Goal: Transaction & Acquisition: Purchase product/service

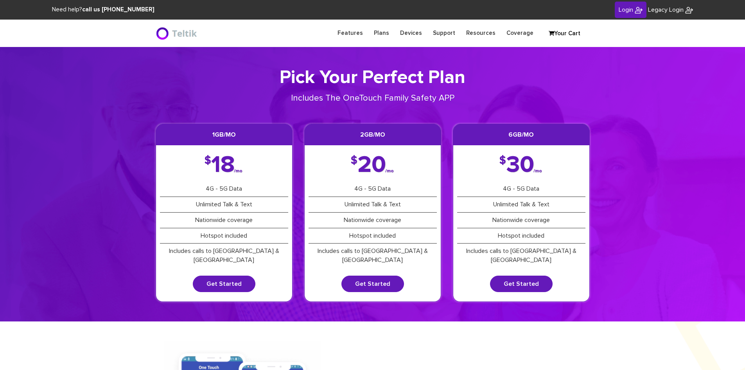
type input "esamuel@safetelecom.net"
click at [620, 12] on span "Login" at bounding box center [626, 10] width 14 height 6
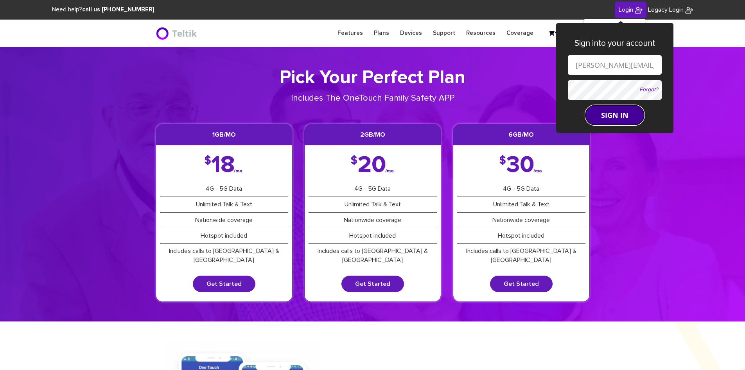
click at [608, 112] on button "SIGN IN" at bounding box center [615, 115] width 59 height 20
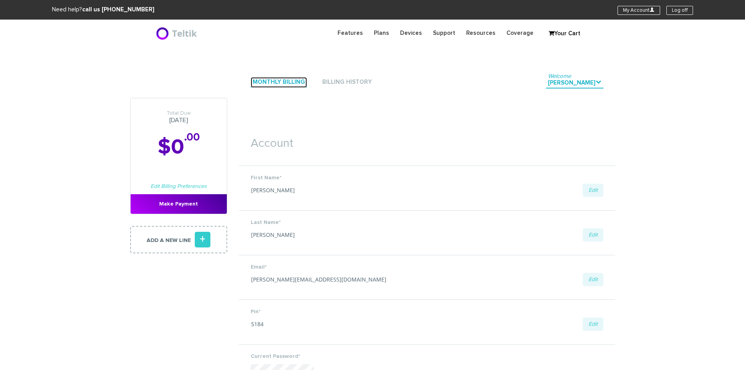
click at [274, 83] on link "Monthly Billing" at bounding box center [279, 82] width 56 height 11
click at [178, 247] on link "Add a new line +" at bounding box center [178, 239] width 97 height 27
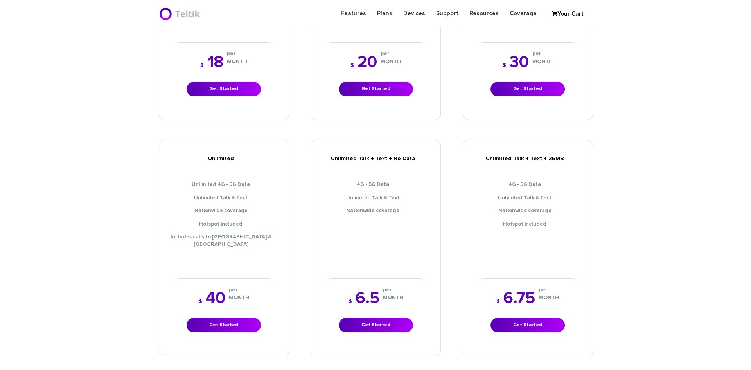
scroll to position [313, 0]
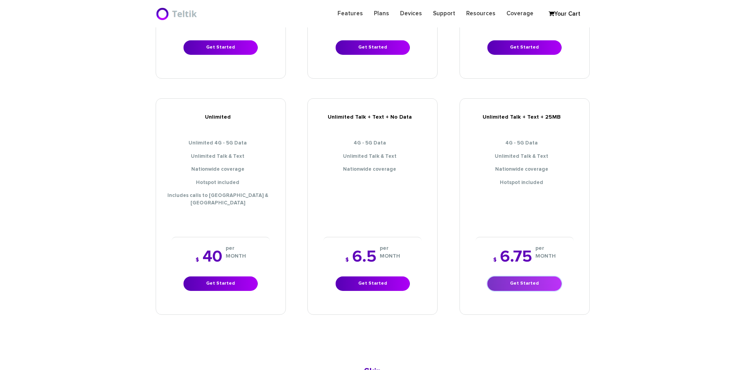
click at [543, 276] on link "Get Started" at bounding box center [525, 283] width 74 height 14
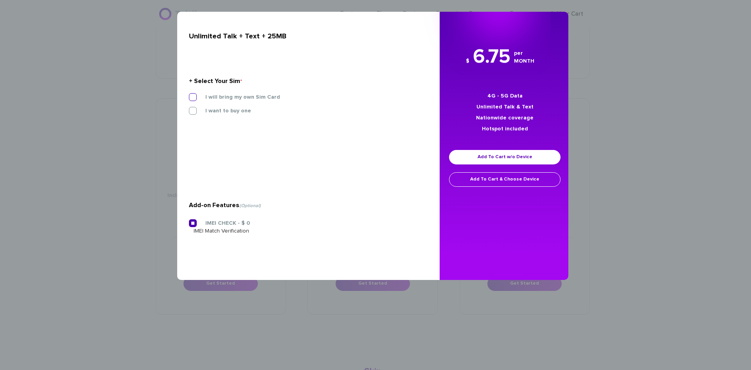
click at [251, 97] on label "I will bring my own Sim Card" at bounding box center [237, 97] width 86 height 7
click at [189, 95] on input "I will bring my own Sim Card" at bounding box center [189, 95] width 0 height 0
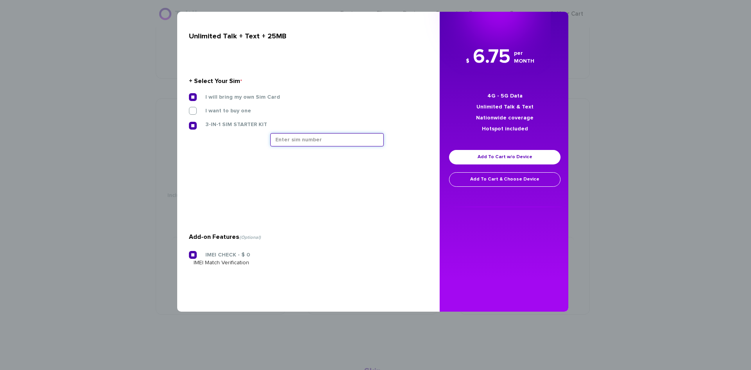
click at [326, 141] on input "text" at bounding box center [326, 139] width 113 height 13
type input "8901240357129197328"
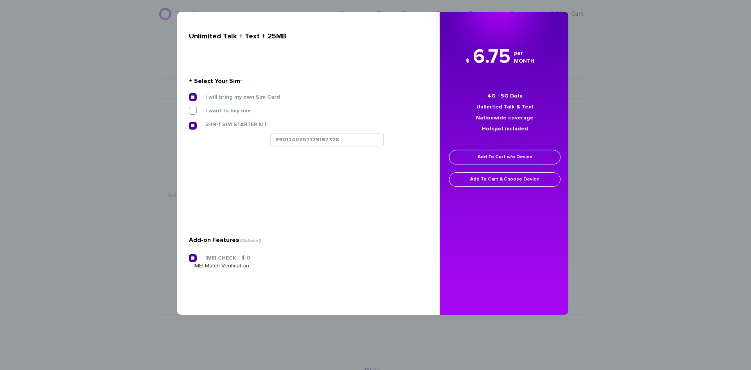
click at [511, 153] on link "Add To Cart w/o Device" at bounding box center [505, 157] width 112 height 14
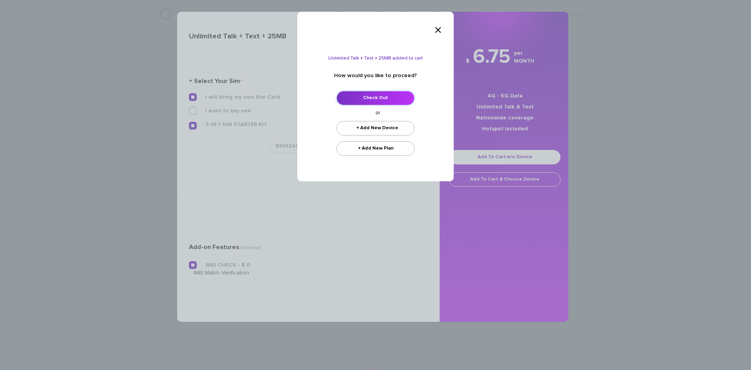
click at [363, 97] on link "Check Out" at bounding box center [375, 98] width 78 height 14
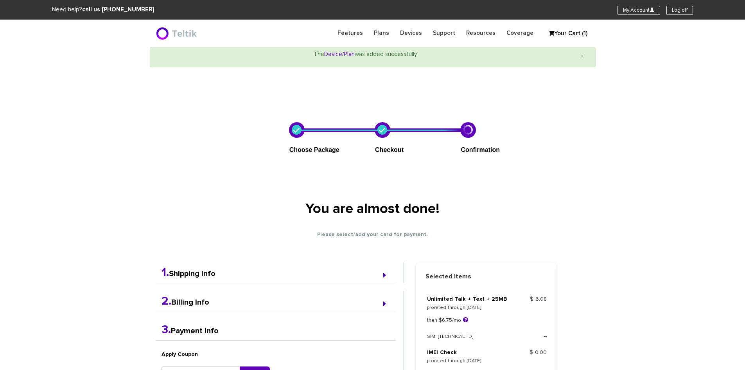
select select "NY"
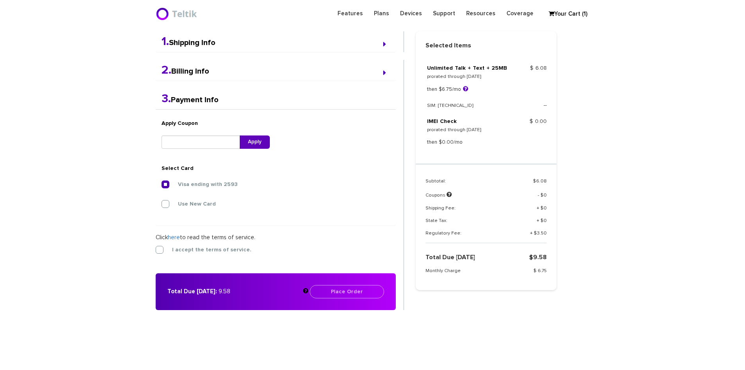
scroll to position [204, 0]
click at [160, 246] on label "I accept the terms of service." at bounding box center [205, 249] width 91 height 7
click at [156, 247] on input "I accept the terms of service." at bounding box center [156, 247] width 0 height 0
click at [347, 295] on button "Place Order" at bounding box center [347, 290] width 74 height 13
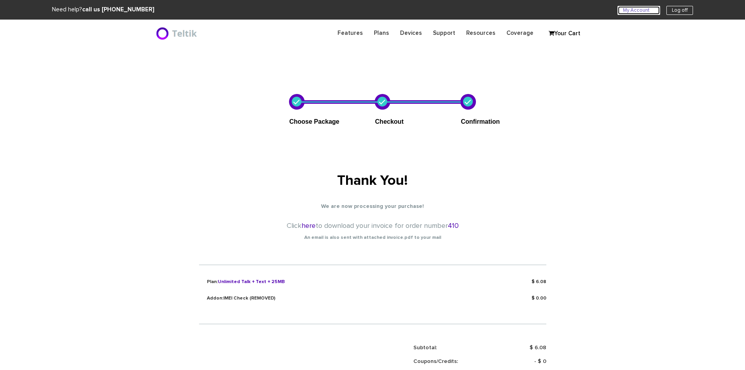
click at [630, 12] on link "My Account U" at bounding box center [639, 10] width 43 height 9
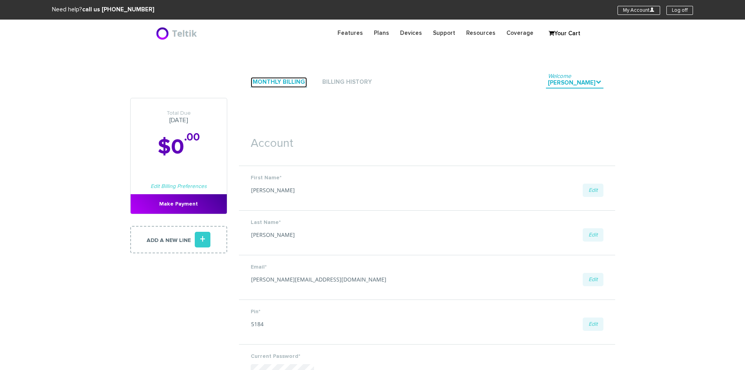
click at [265, 81] on link "Monthly Billing" at bounding box center [279, 82] width 56 height 11
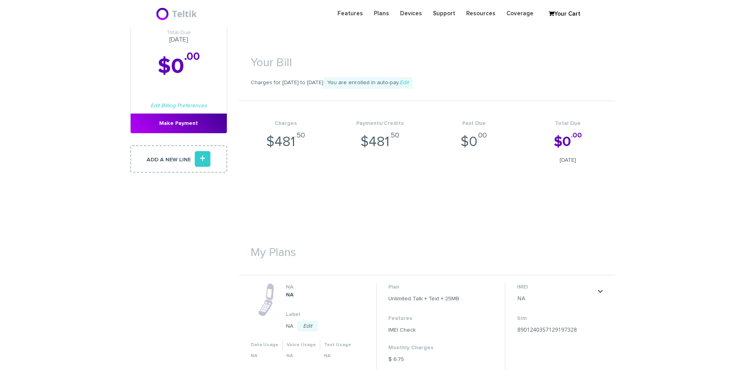
scroll to position [157, 0]
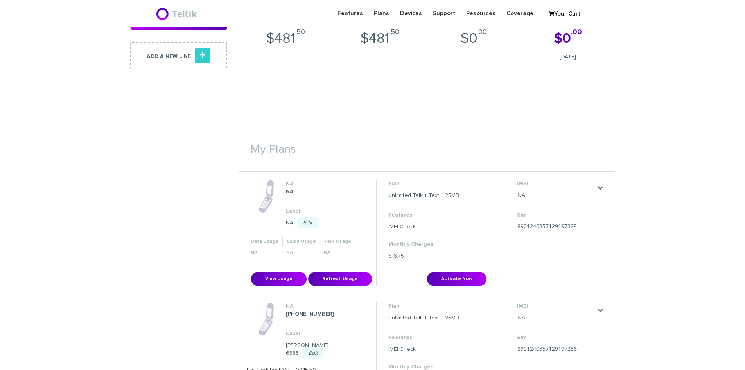
click at [308, 223] on link "Edit" at bounding box center [307, 222] width 21 height 11
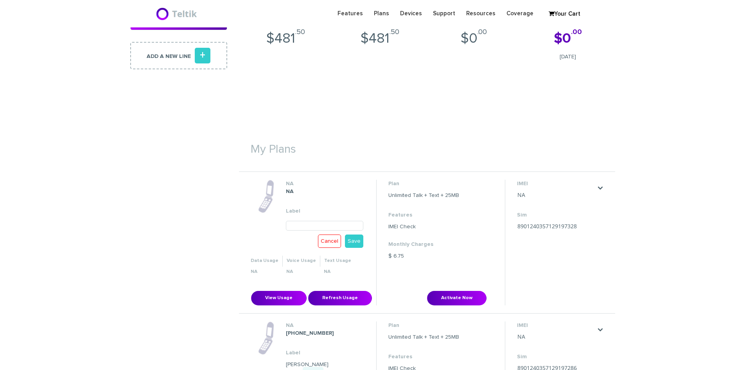
click at [302, 226] on input "text" at bounding box center [325, 226] width 78 height 10
drag, startPoint x: 301, startPoint y: 224, endPoint x: 305, endPoint y: 227, distance: 5.6
click at [301, 224] on input "Yaakv Levine 6404" at bounding box center [325, 226] width 78 height 10
type input "[PERSON_NAME] 6404"
click at [356, 243] on link "Save" at bounding box center [354, 240] width 18 height 13
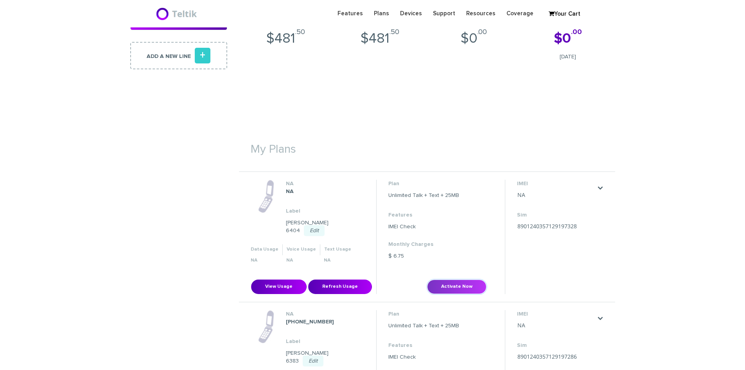
click at [454, 279] on button "Activate Now" at bounding box center [456, 286] width 59 height 14
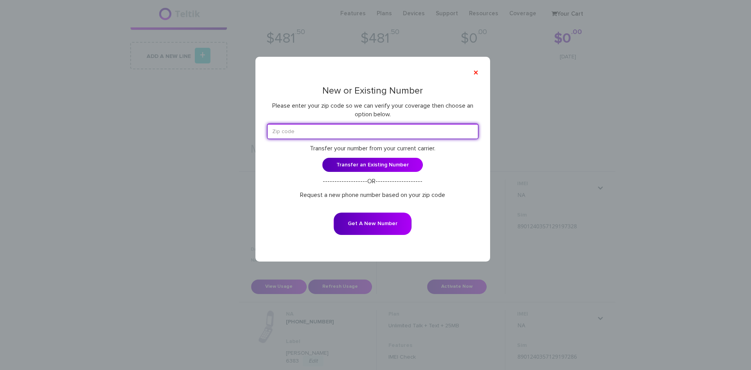
click at [324, 132] on input "text" at bounding box center [372, 131] width 211 height 15
type input "11418"
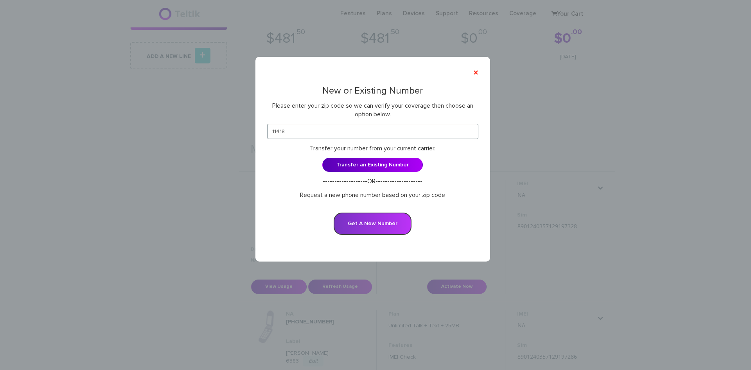
click at [362, 221] on button "Get A New Number" at bounding box center [373, 223] width 78 height 22
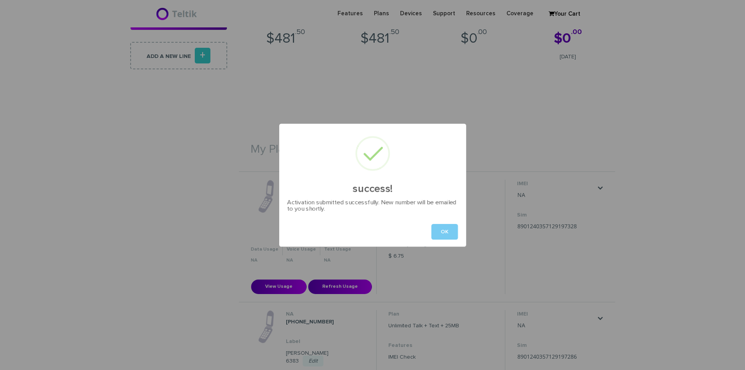
click at [443, 228] on button "OK" at bounding box center [445, 232] width 27 height 16
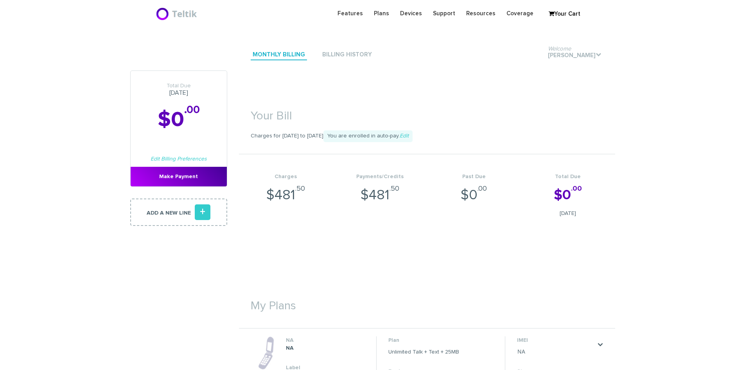
scroll to position [157, 0]
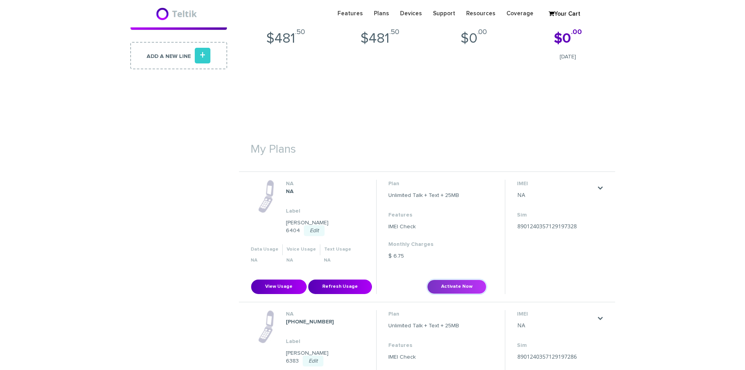
click at [439, 279] on button "Activate Now" at bounding box center [456, 286] width 59 height 14
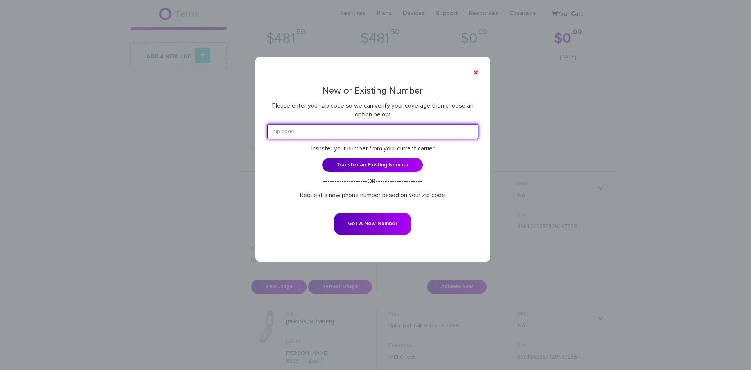
click at [354, 130] on input "text" at bounding box center [372, 131] width 211 height 15
type input "11418"
click at [297, 192] on p "Request a new phone number based on your zip code" at bounding box center [372, 195] width 211 height 9
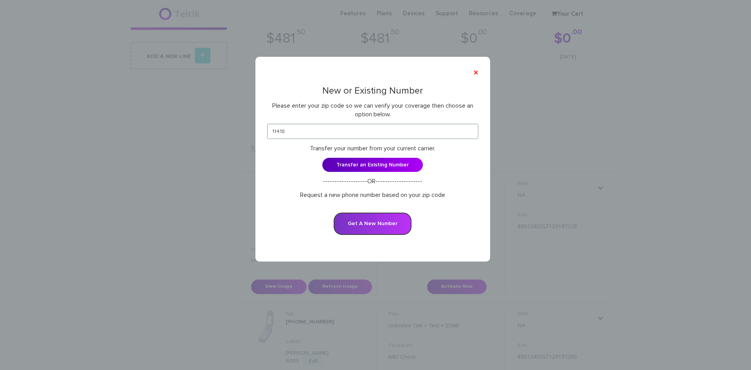
click at [356, 226] on button "Get A New Number" at bounding box center [373, 223] width 78 height 22
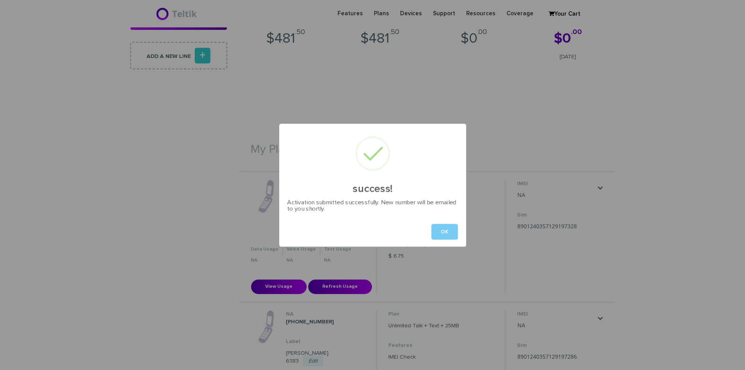
click at [448, 232] on button "OK" at bounding box center [445, 232] width 27 height 16
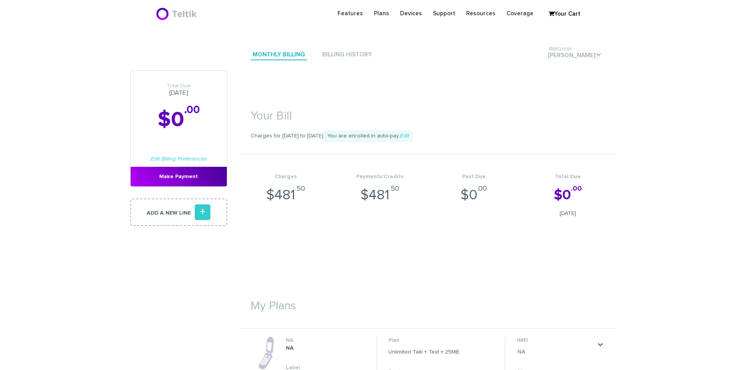
scroll to position [157, 0]
